Goal: Navigation & Orientation: Find specific page/section

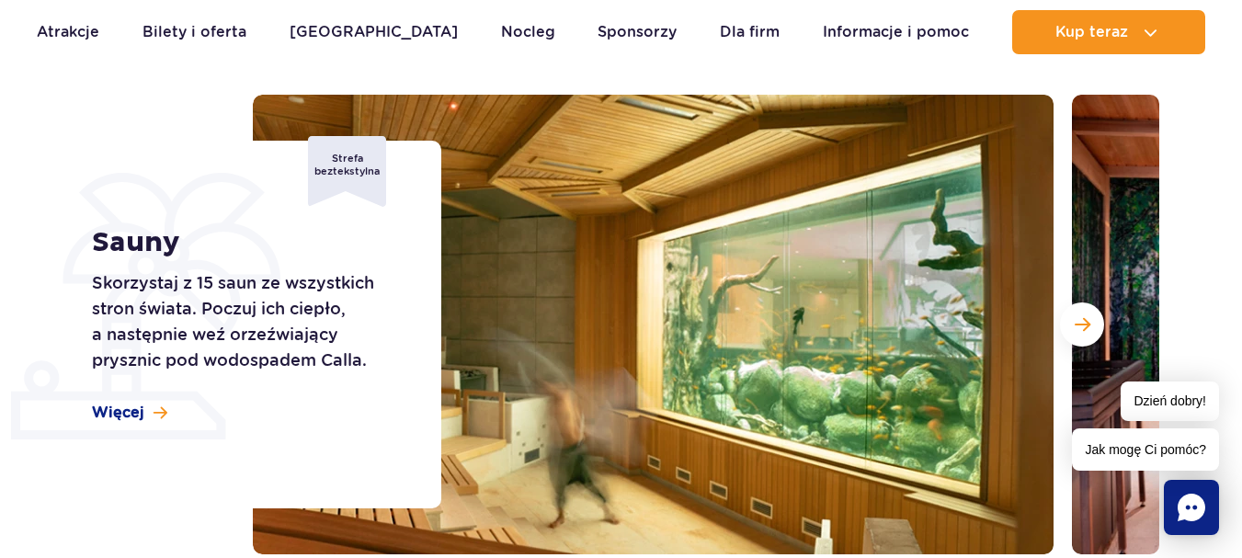
scroll to position [284, 0]
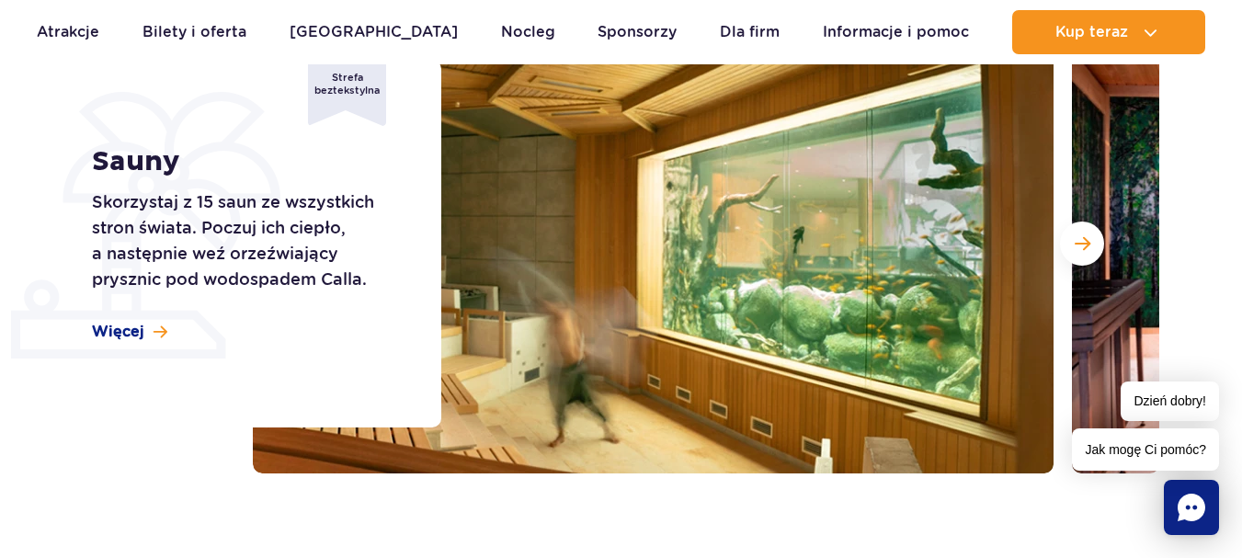
click at [1089, 244] on span "Następny slajd" at bounding box center [1082, 243] width 16 height 17
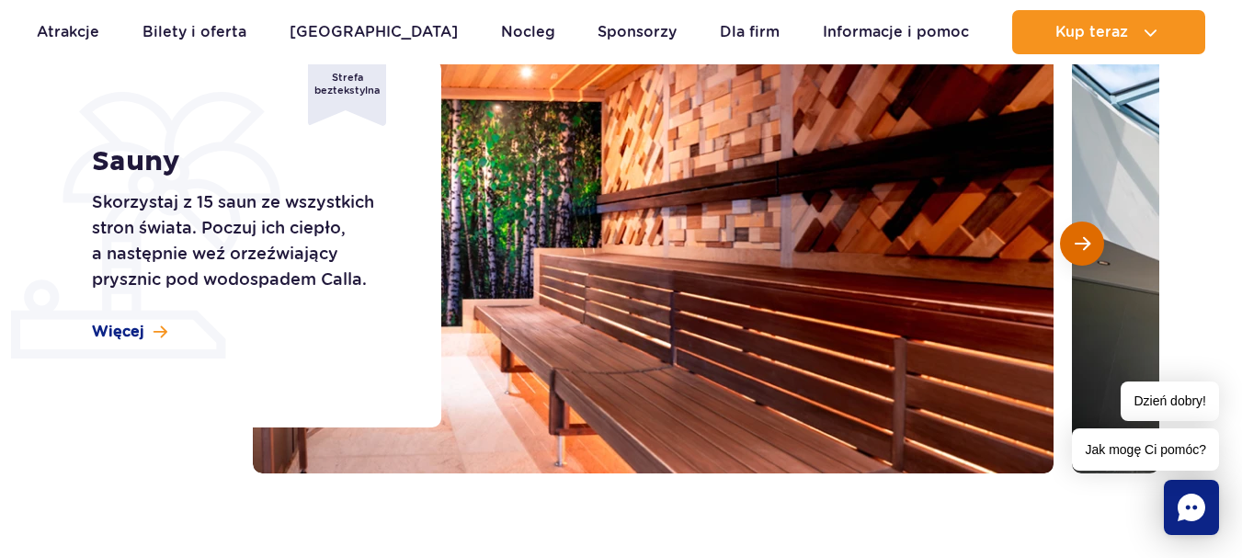
click at [1089, 244] on span "Następny slajd" at bounding box center [1082, 243] width 16 height 17
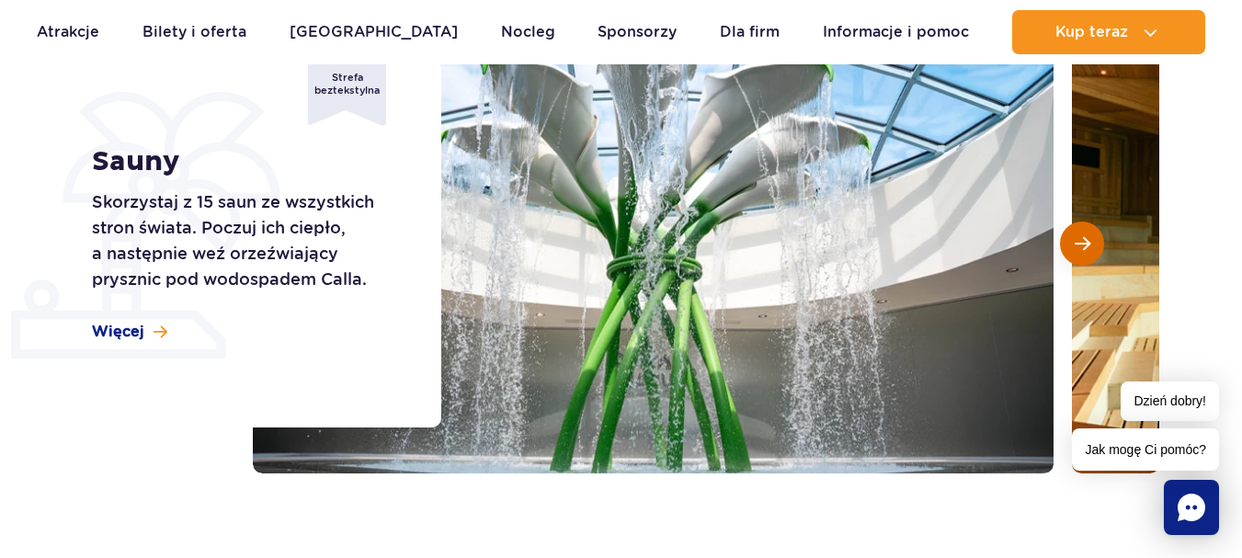
click at [1089, 244] on span "Następny slajd" at bounding box center [1082, 243] width 16 height 17
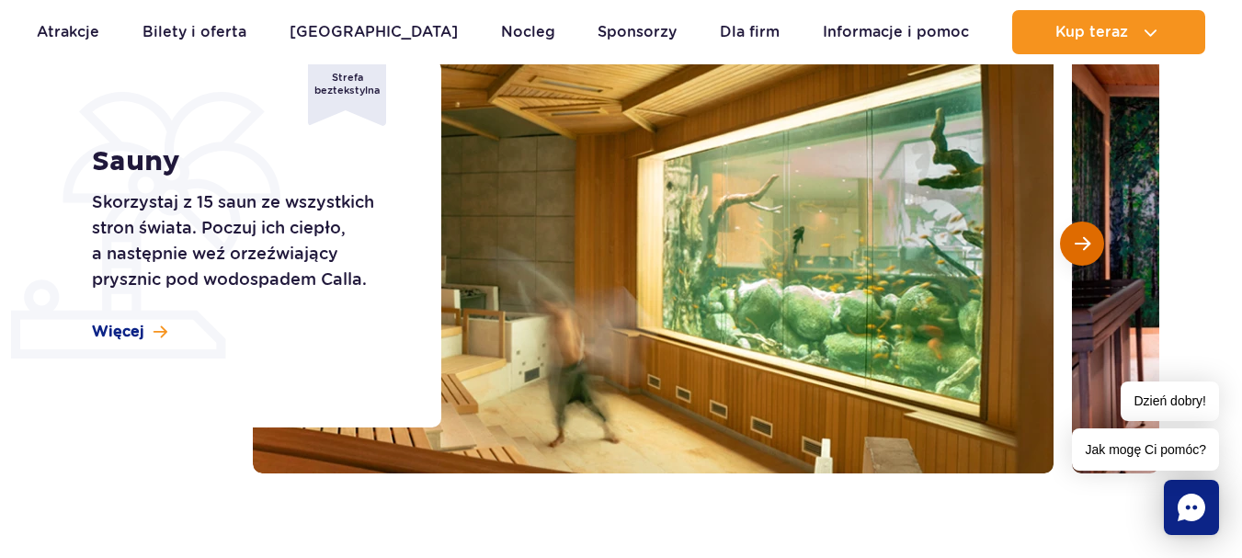
click at [1082, 244] on span "Następny slajd" at bounding box center [1082, 243] width 16 height 17
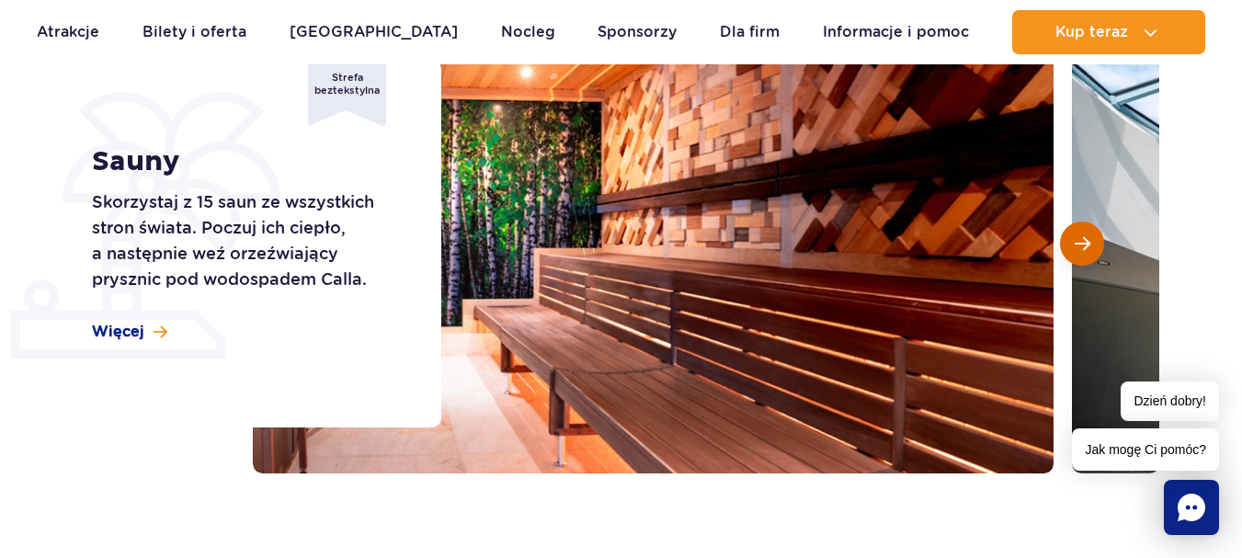
click at [1082, 244] on span "Następny slajd" at bounding box center [1082, 243] width 16 height 17
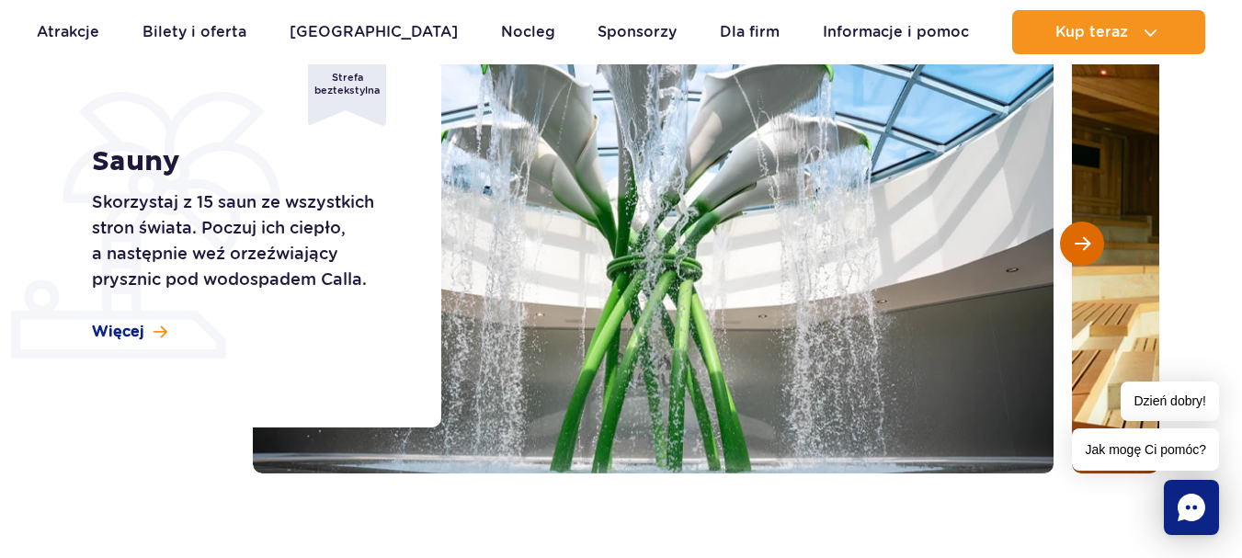
click at [1082, 244] on span "Następny slajd" at bounding box center [1082, 243] width 16 height 17
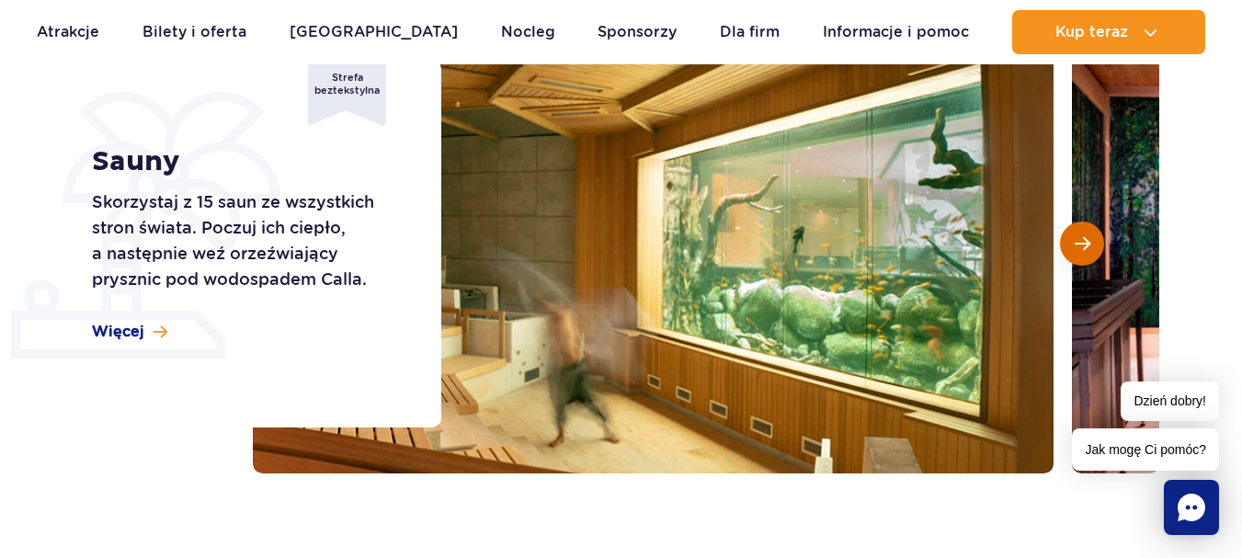
click at [1082, 244] on span "Następny slajd" at bounding box center [1082, 243] width 16 height 17
